Goal: Information Seeking & Learning: Learn about a topic

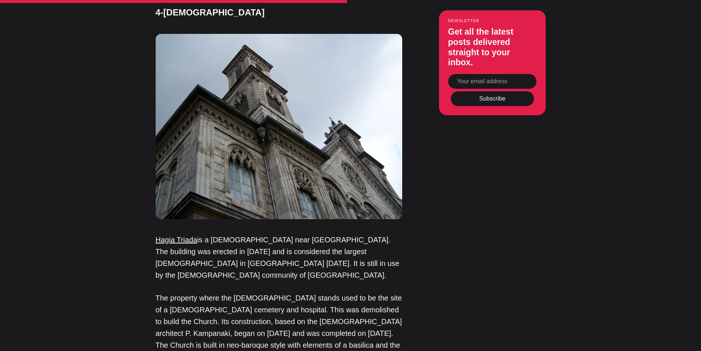
scroll to position [1969, 0]
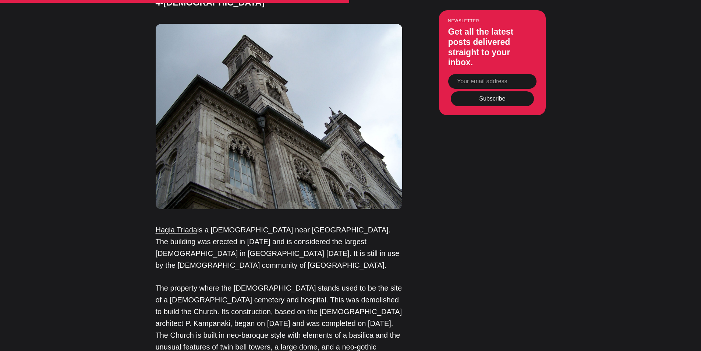
drag, startPoint x: 705, startPoint y: 32, endPoint x: 706, endPoint y: 207, distance: 174.8
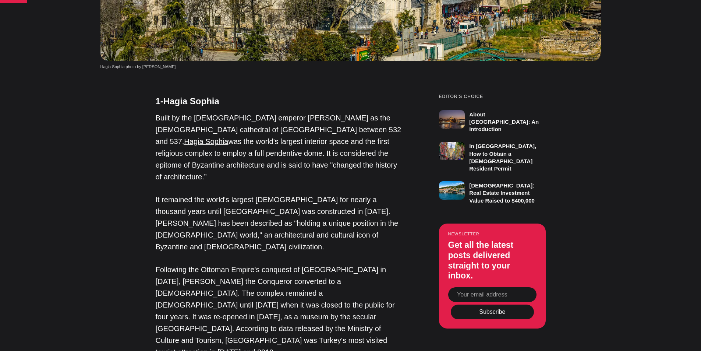
scroll to position [469, 0]
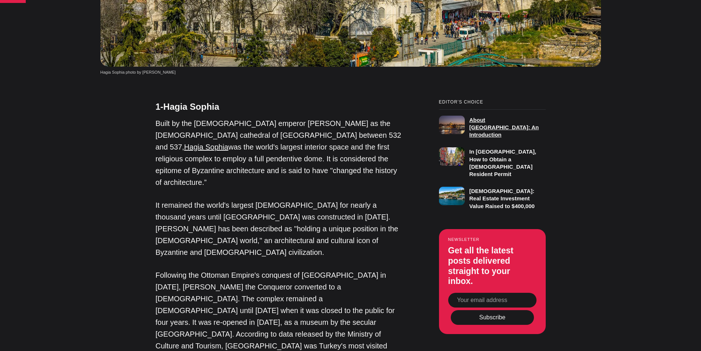
click at [476, 117] on h3 "About [GEOGRAPHIC_DATA]: An Introduction" at bounding box center [504, 127] width 70 height 21
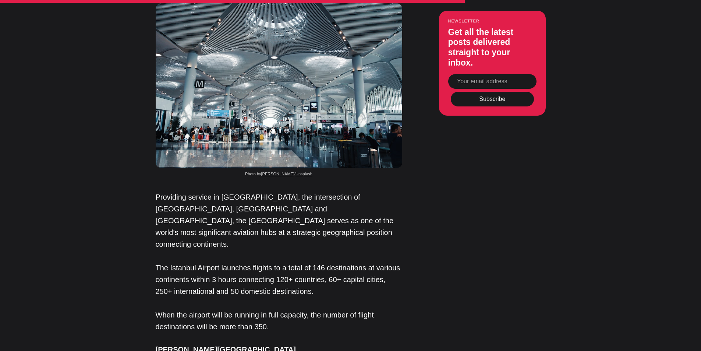
scroll to position [4527, 0]
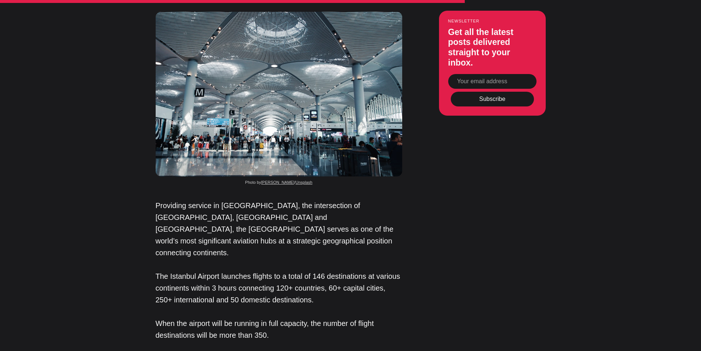
drag, startPoint x: 705, startPoint y: 13, endPoint x: 704, endPoint y: 218, distance: 204.3
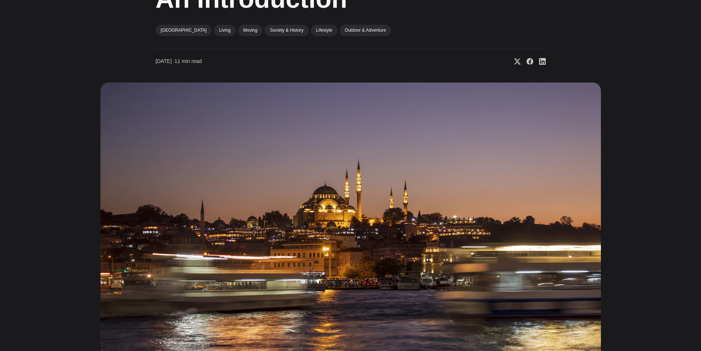
scroll to position [126, 0]
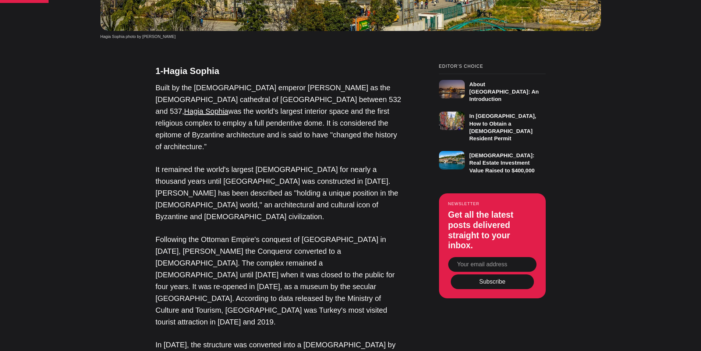
scroll to position [509, 0]
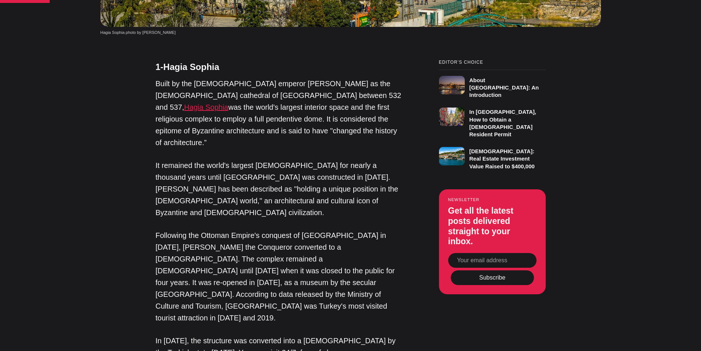
click at [228, 103] on link "Hagia Sophia" at bounding box center [206, 107] width 44 height 8
